Goal: Task Accomplishment & Management: Use online tool/utility

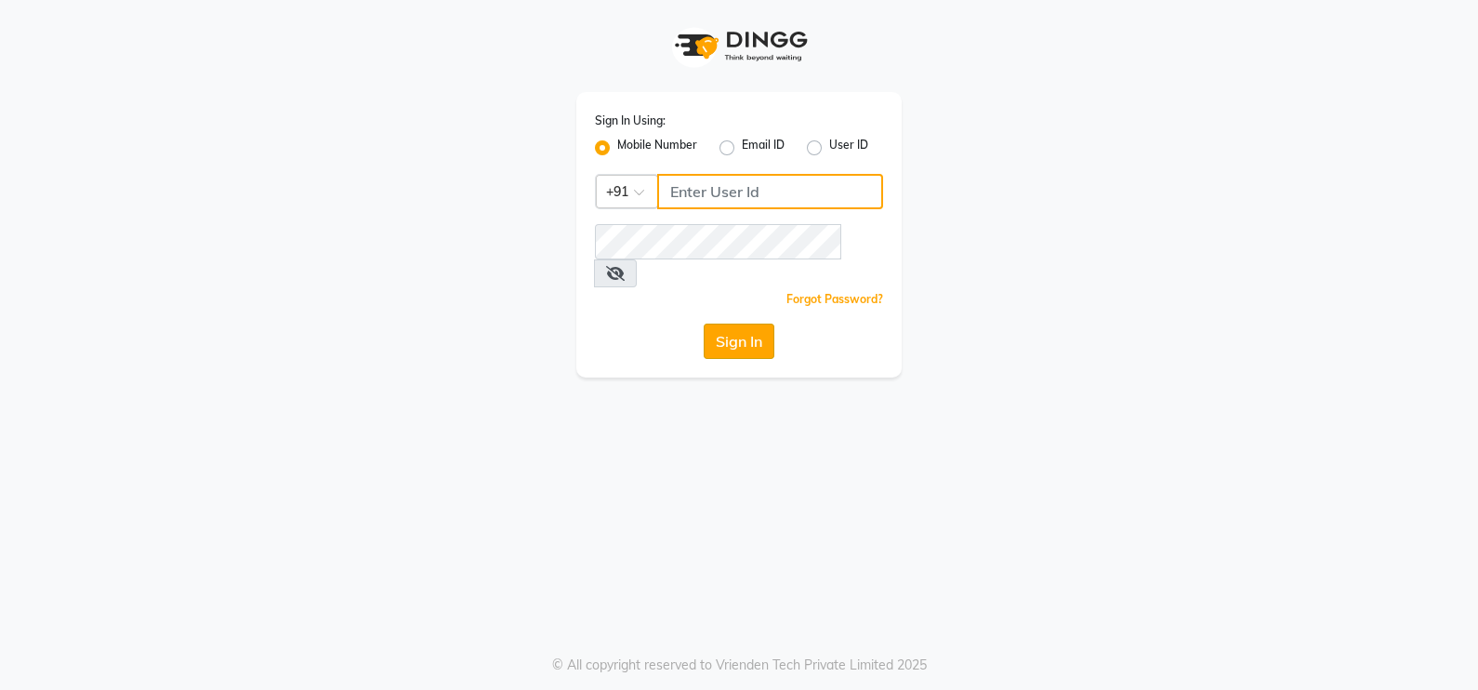
type input "9511763398"
click at [716, 324] on button "Sign In" at bounding box center [739, 341] width 71 height 35
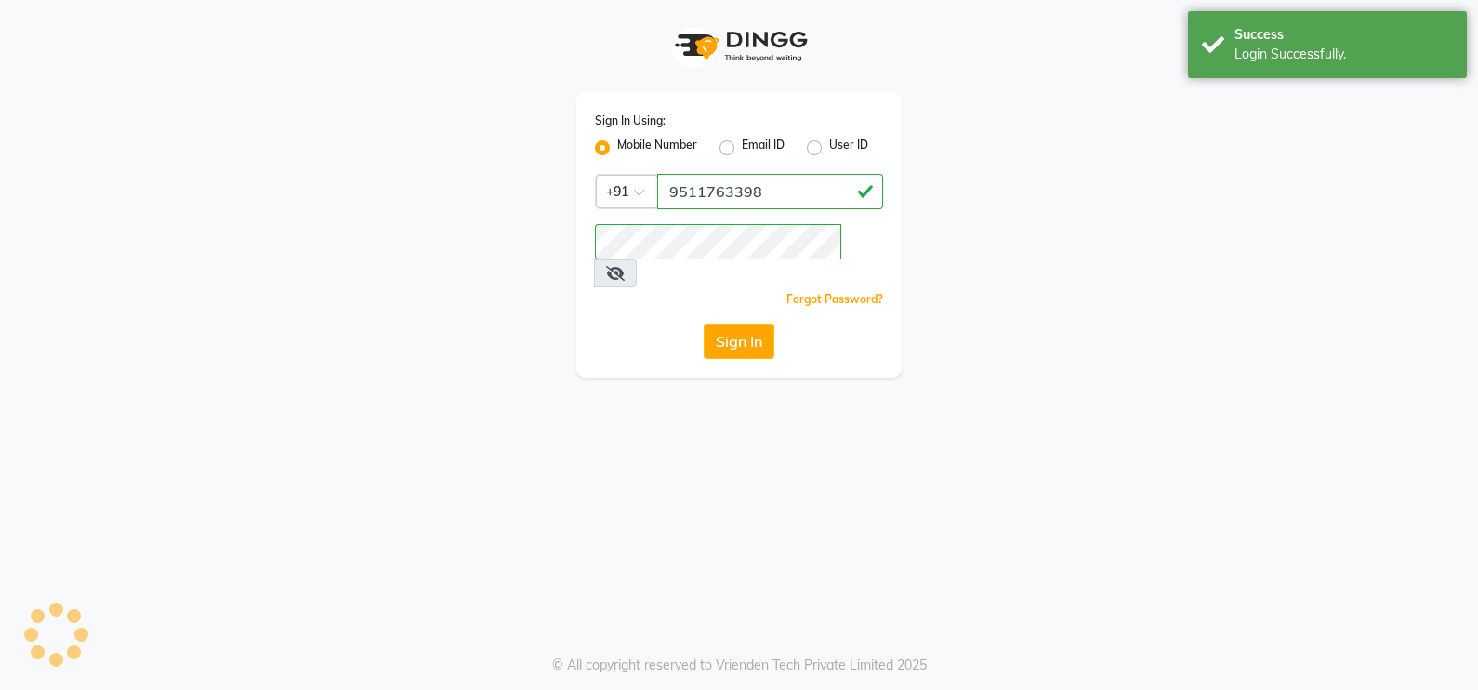
select select "service"
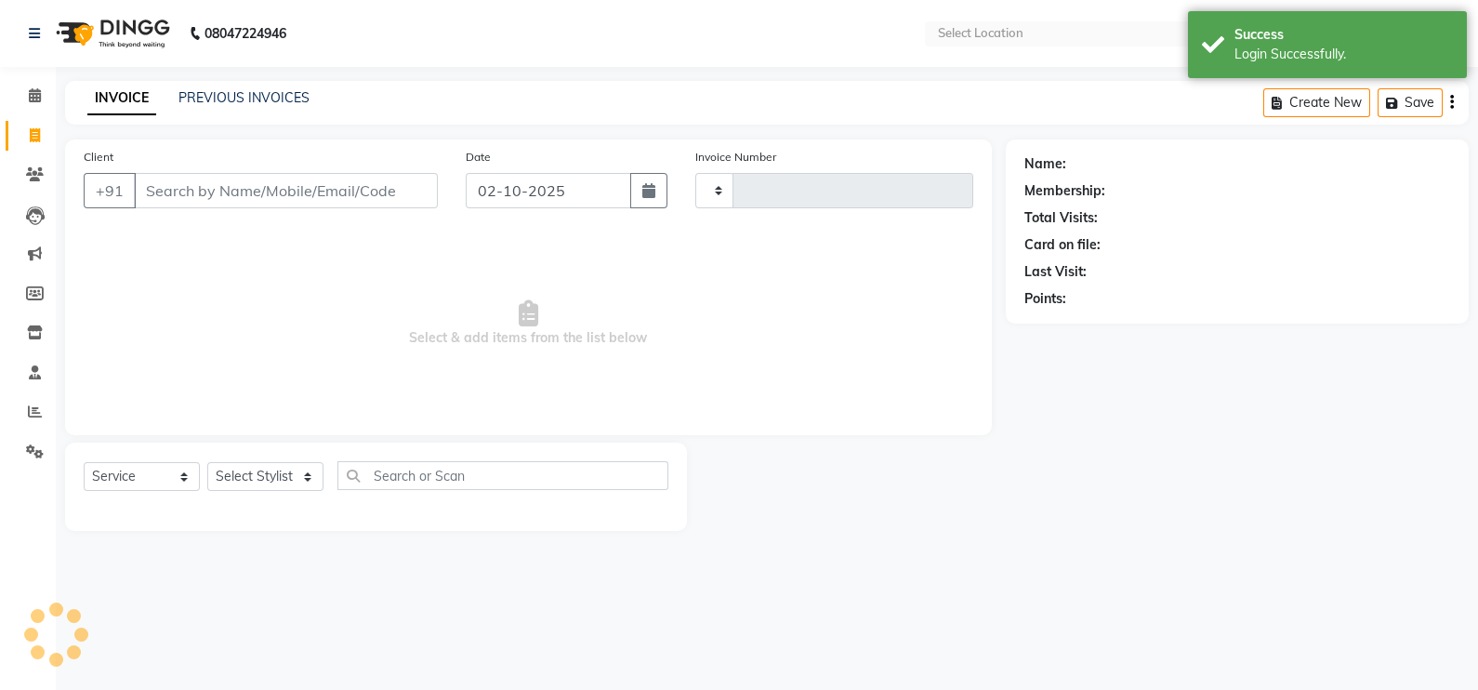
type input "6093"
select select "en"
select select "6927"
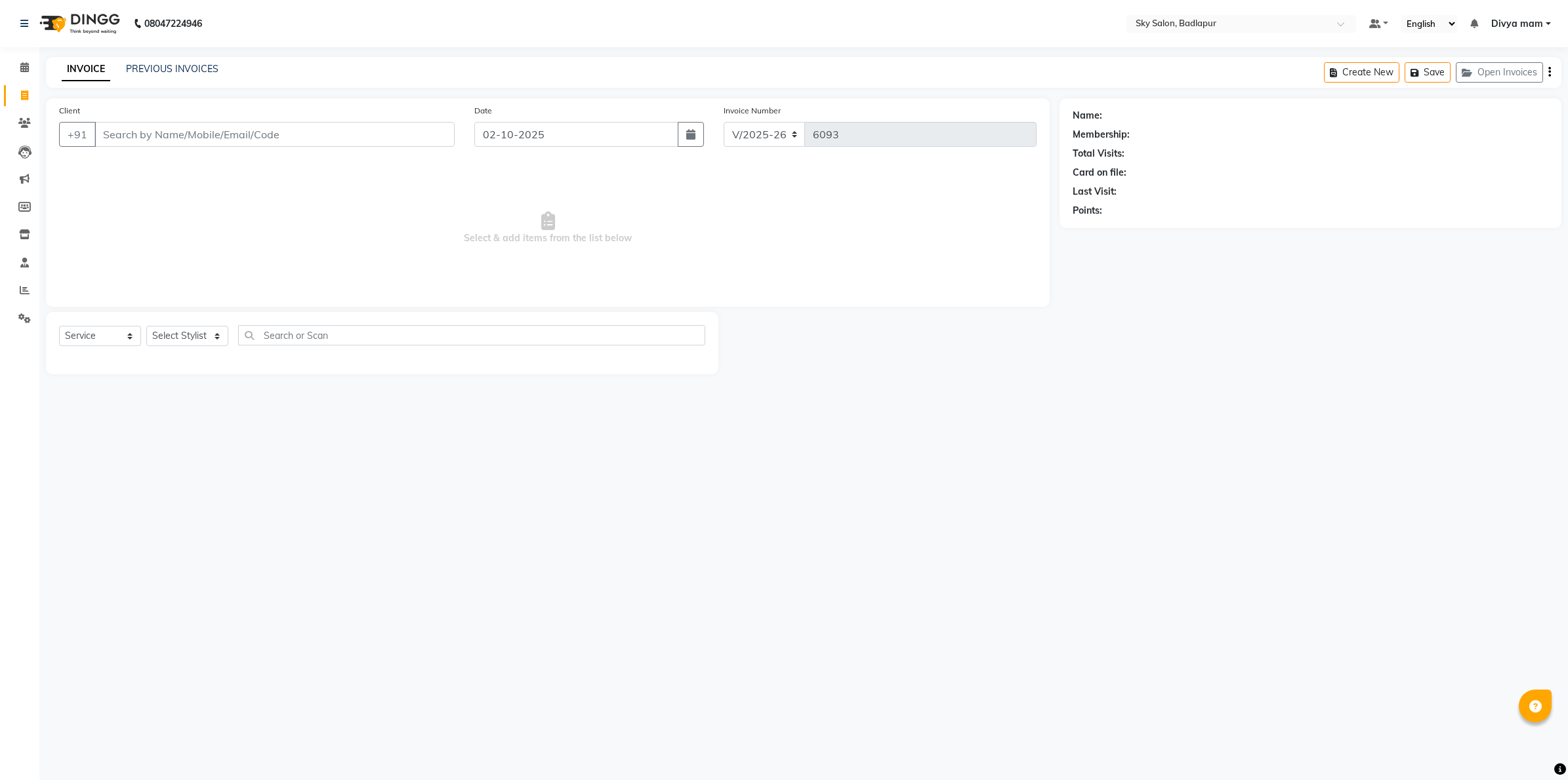
select select "6927"
select select "service"
select select "6927"
select select "service"
select select "6927"
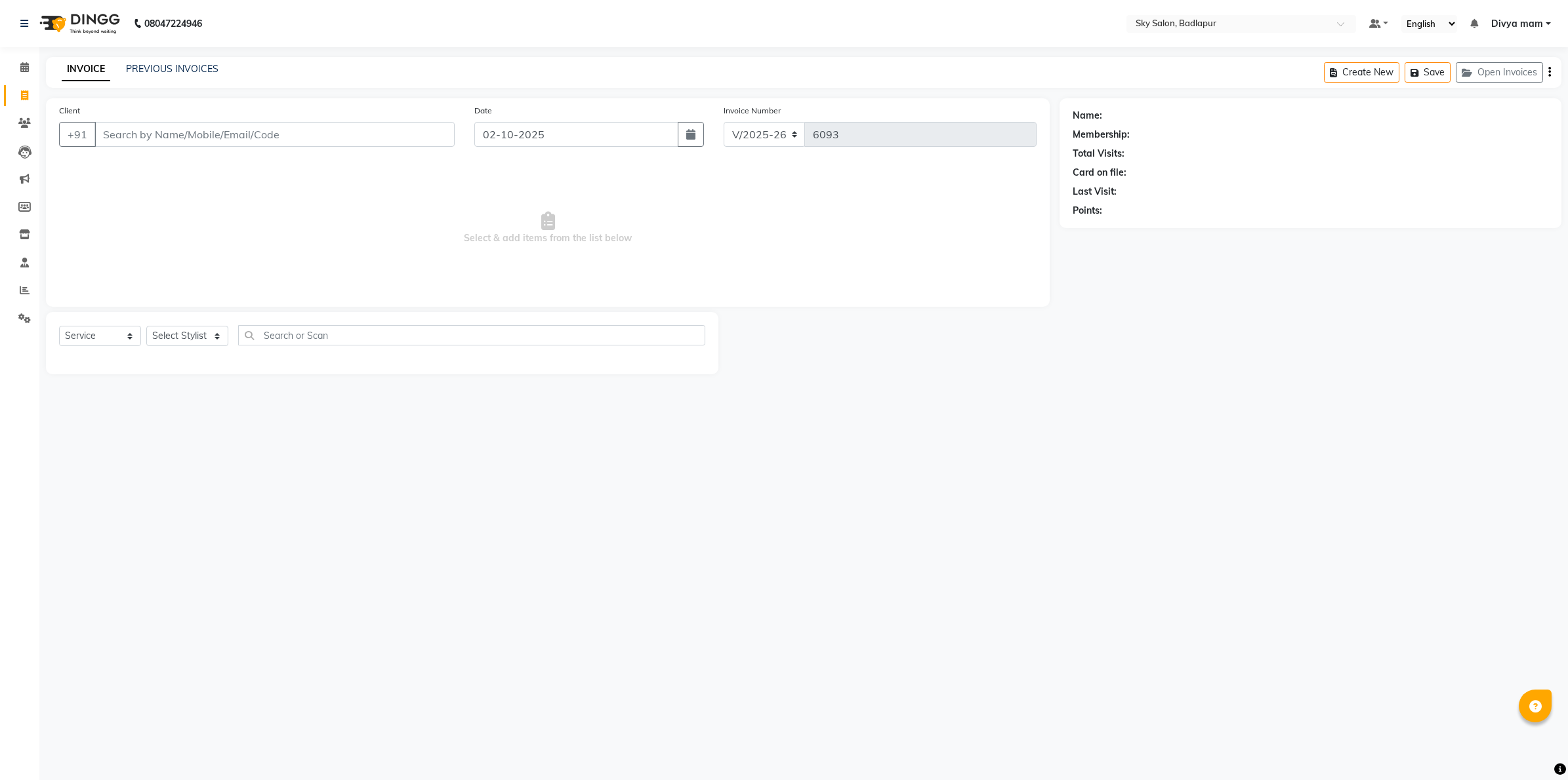
select select "service"
select select "6927"
select select "service"
